Goal: Information Seeking & Learning: Learn about a topic

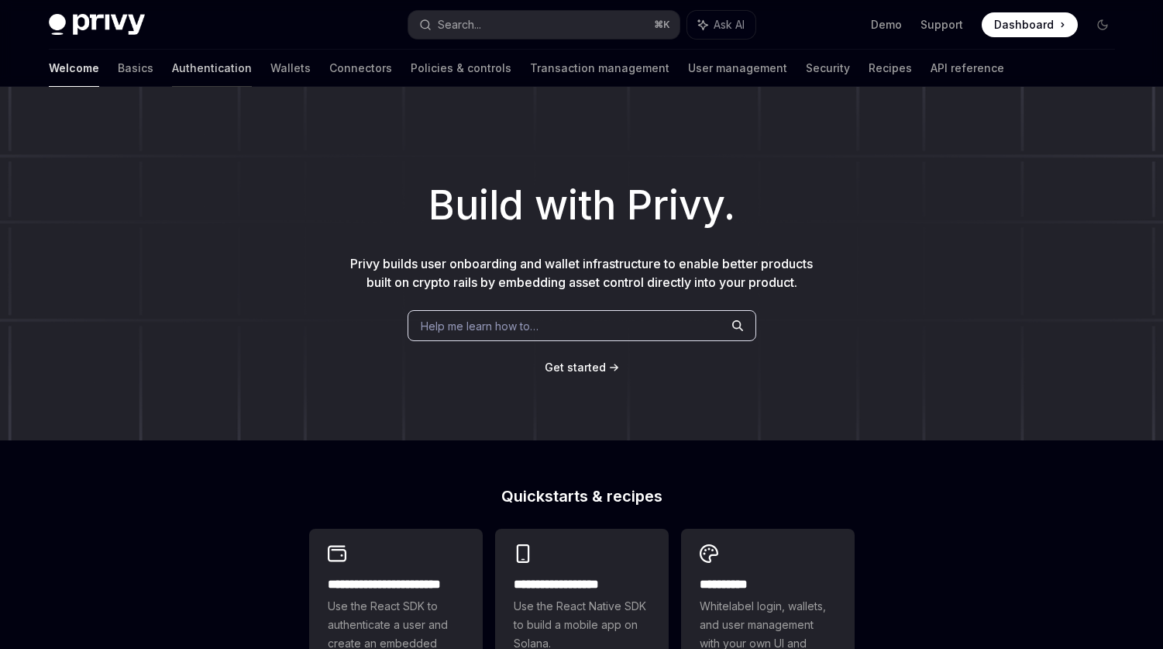
click at [172, 69] on link "Authentication" at bounding box center [212, 68] width 80 height 37
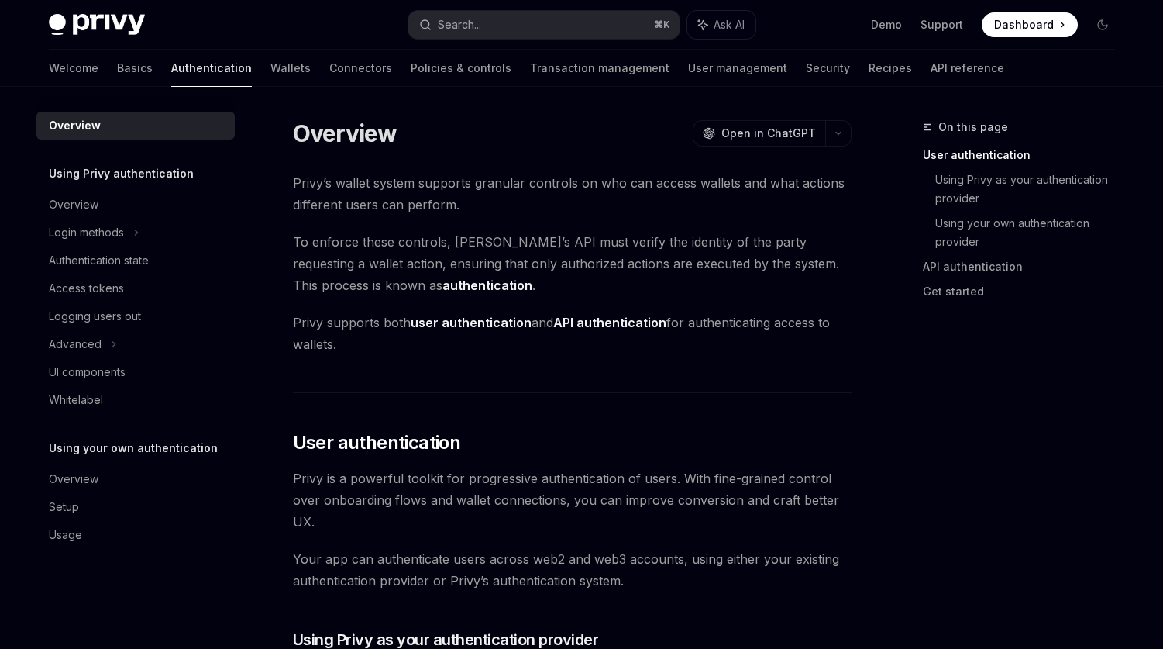
type textarea "*"
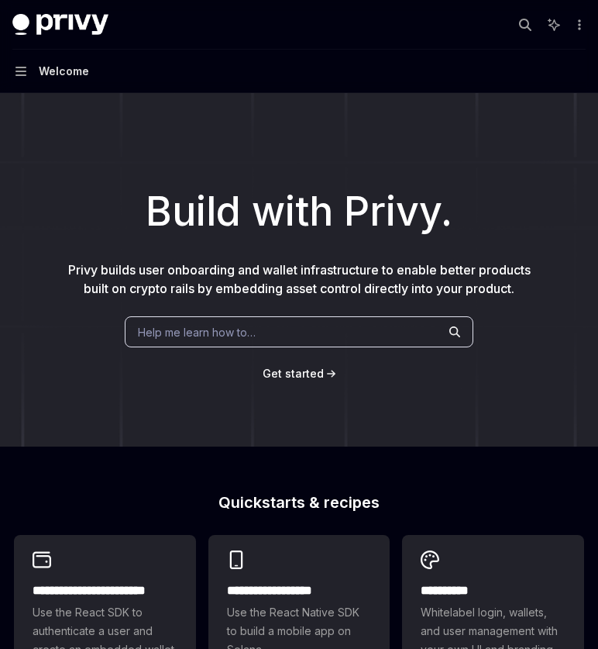
click at [40, 70] on div "Welcome" at bounding box center [64, 71] width 50 height 19
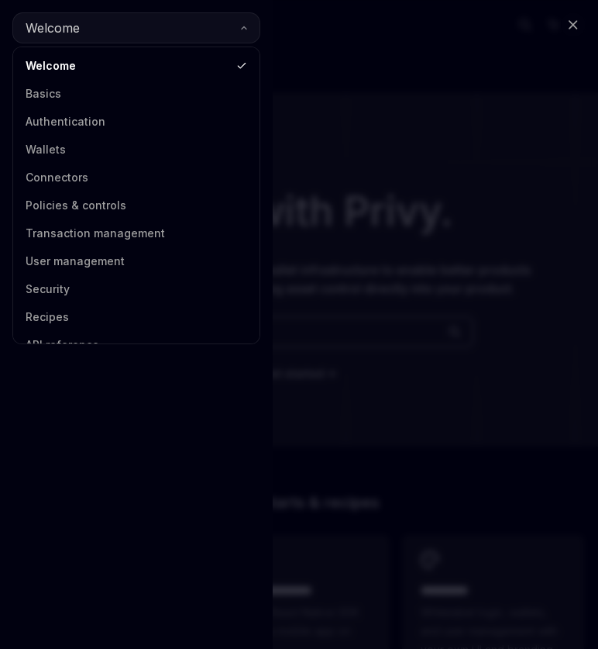
click at [253, 28] on button "Welcome" at bounding box center [136, 27] width 248 height 31
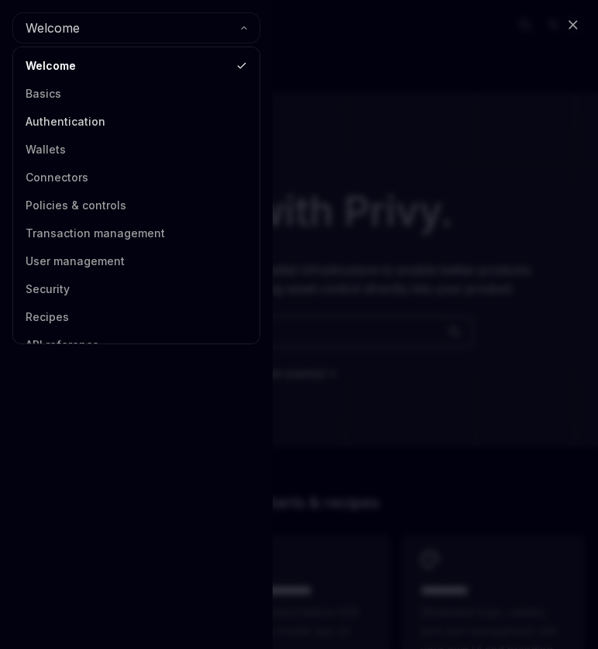
click at [137, 115] on link "Authentication" at bounding box center [136, 122] width 237 height 28
type textarea "*"
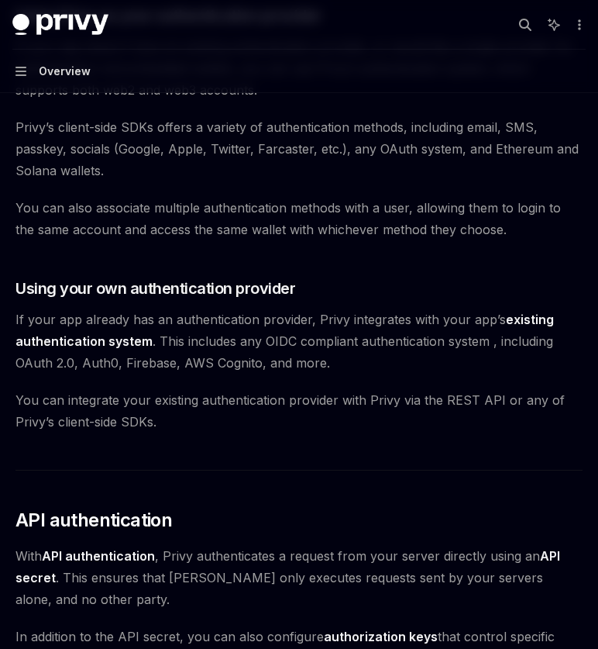
scroll to position [643, 0]
